Goal: Task Accomplishment & Management: Manage account settings

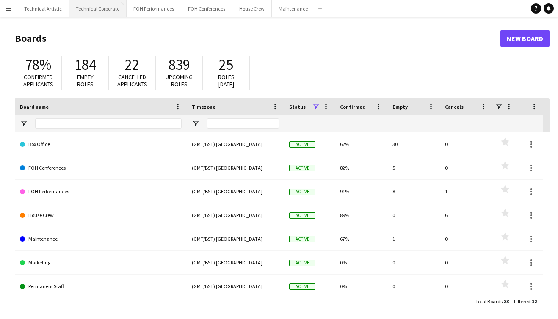
click at [92, 11] on button "Technical Corporate Close" at bounding box center [98, 8] width 58 height 17
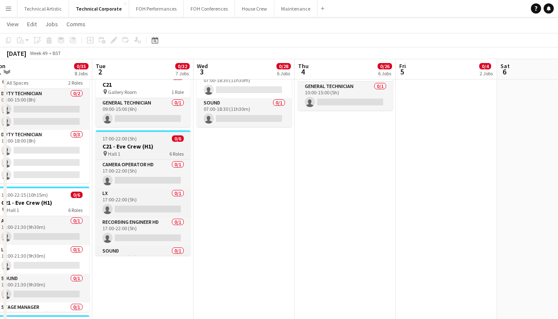
click at [148, 148] on h3 "C21 - Eve Crew (H1)" at bounding box center [143, 147] width 95 height 8
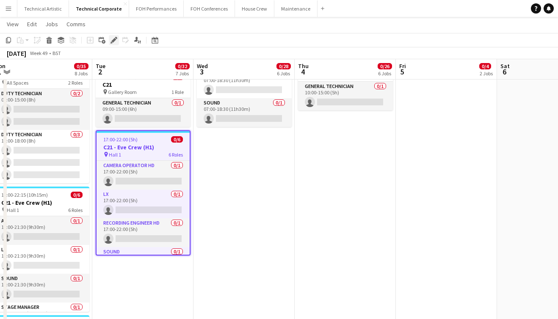
click at [113, 40] on icon at bounding box center [113, 40] width 5 height 5
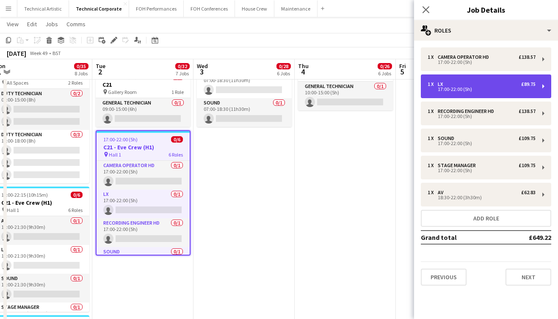
click at [472, 82] on div "1 x LX £89.75" at bounding box center [481, 84] width 108 height 6
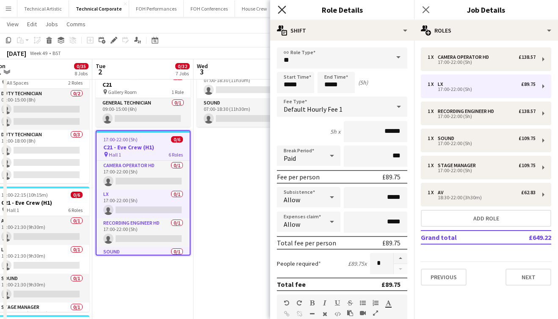
click at [285, 7] on icon at bounding box center [282, 10] width 8 height 8
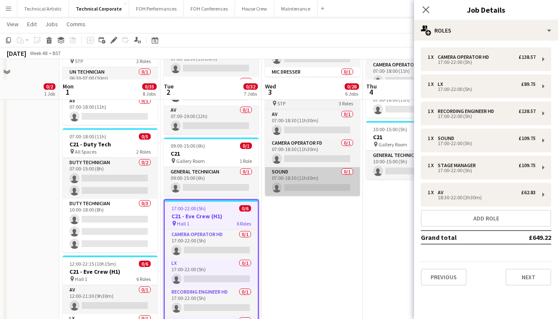
scroll to position [580, 0]
